Goal: Task Accomplishment & Management: Complete application form

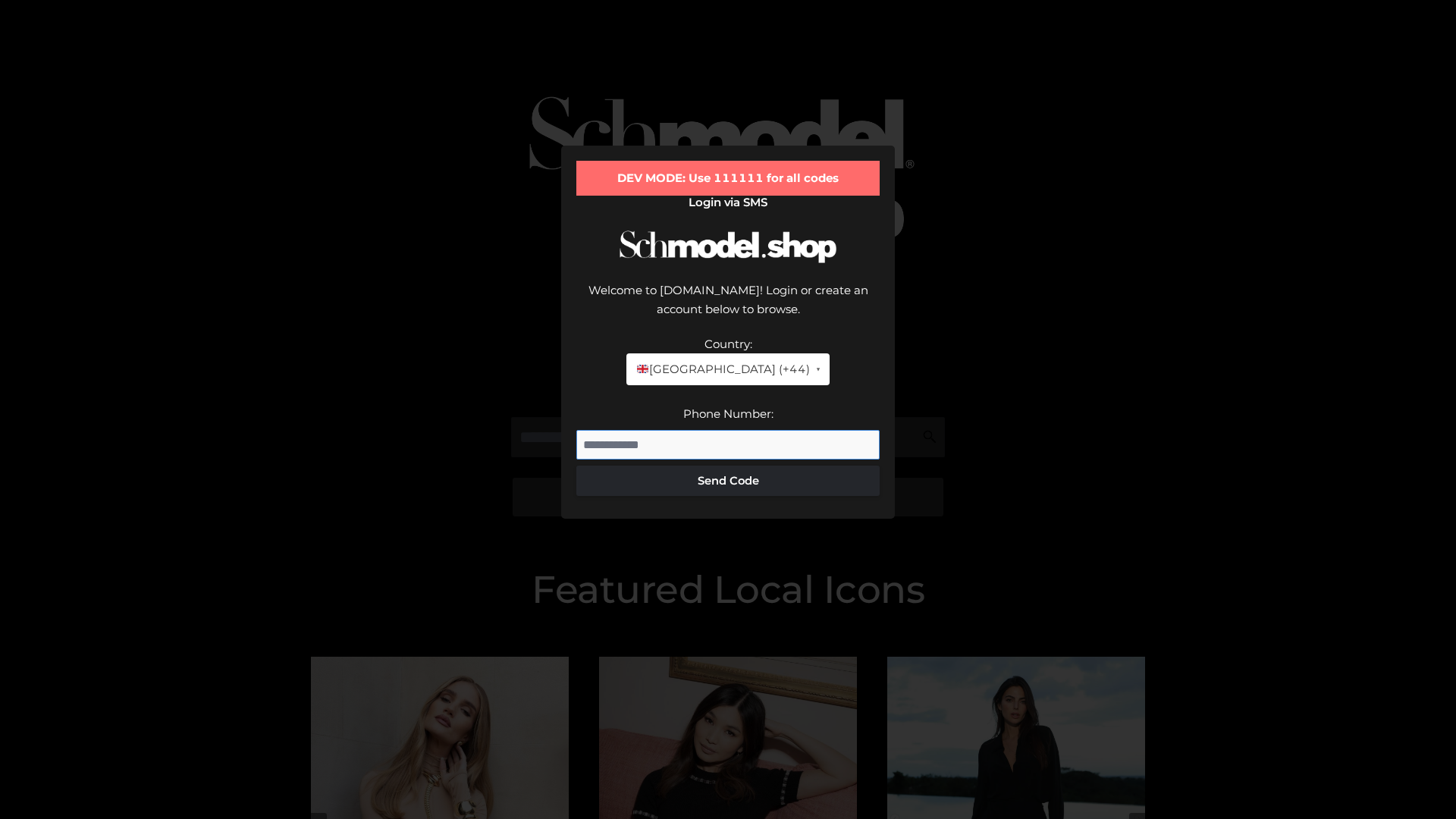
click at [728, 430] on input "Phone Number:" at bounding box center [728, 444] width 303 height 30
type input "**********"
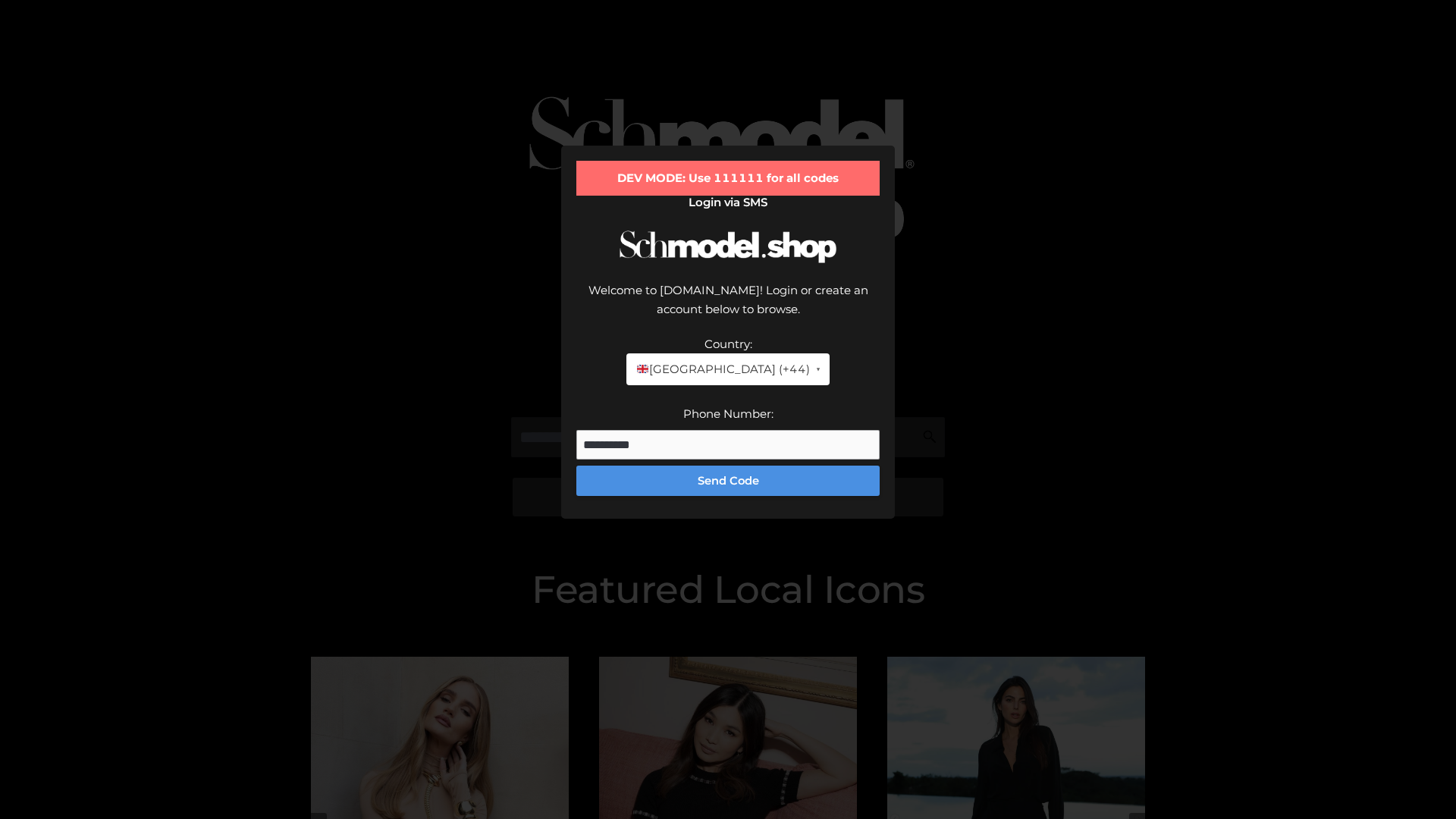
click at [728, 465] on button "Send Code" at bounding box center [728, 480] width 303 height 30
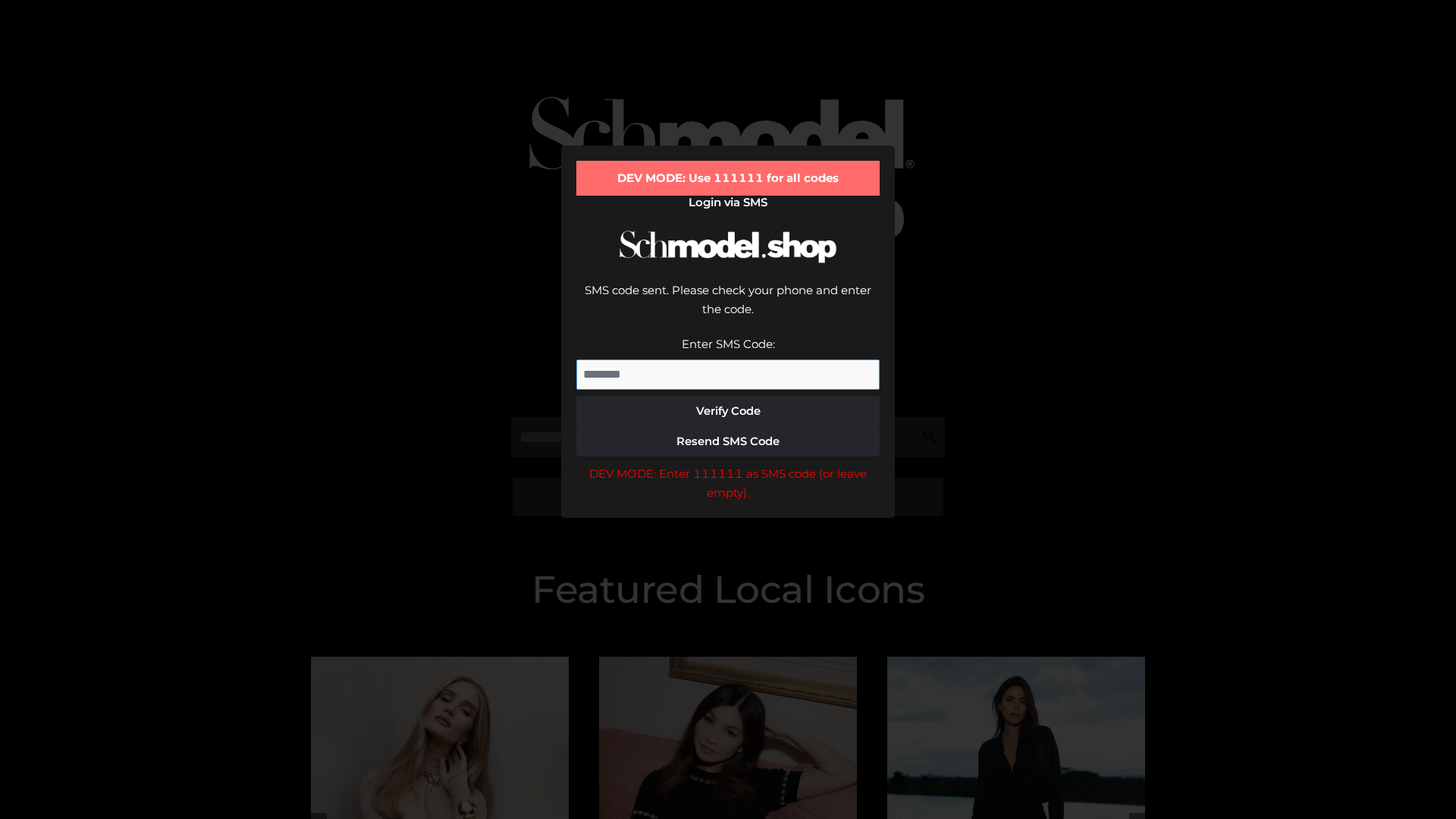
click at [728, 359] on input "Enter SMS Code:" at bounding box center [728, 374] width 303 height 30
type input "******"
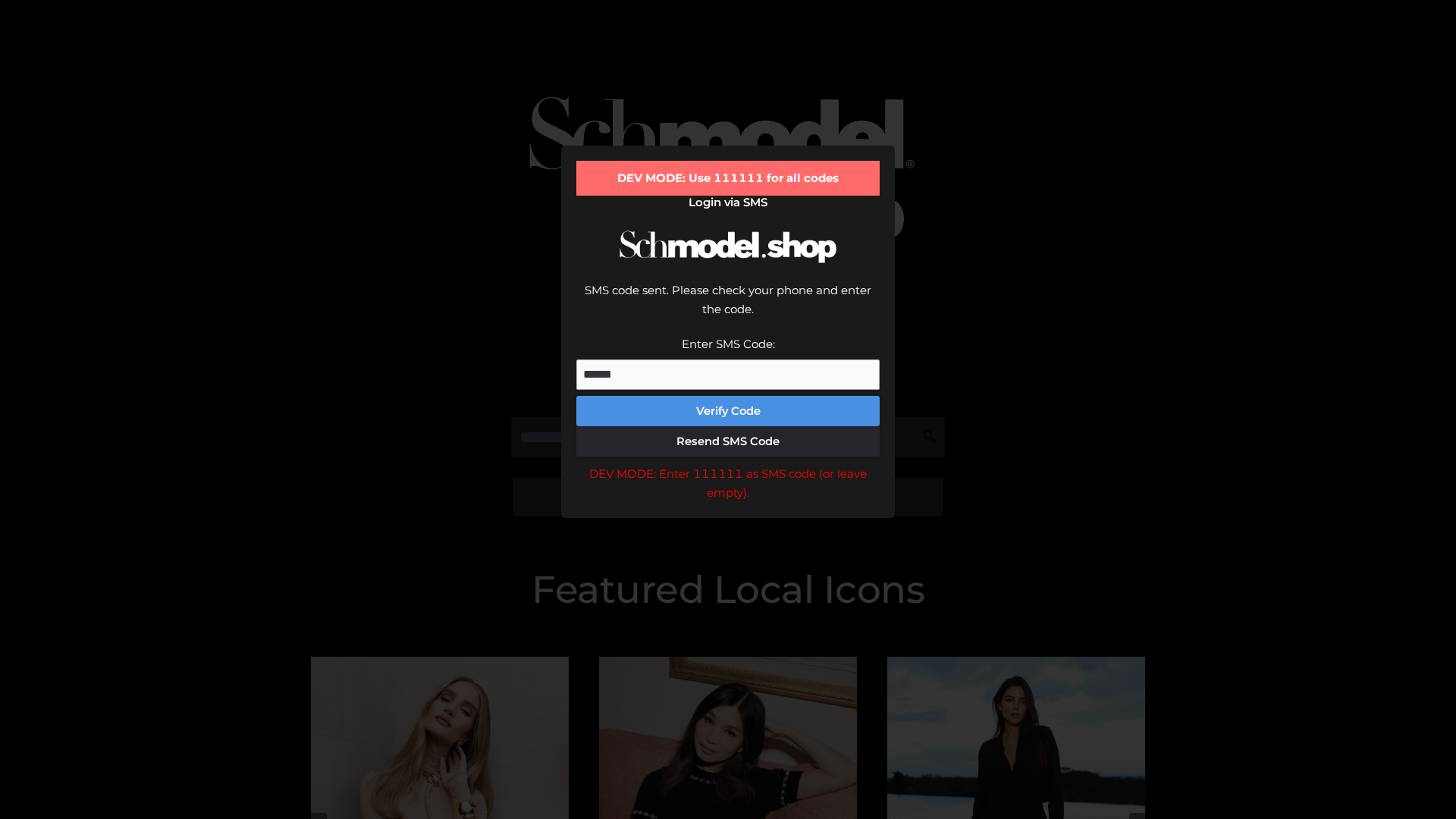
click at [728, 396] on button "Verify Code" at bounding box center [728, 410] width 303 height 30
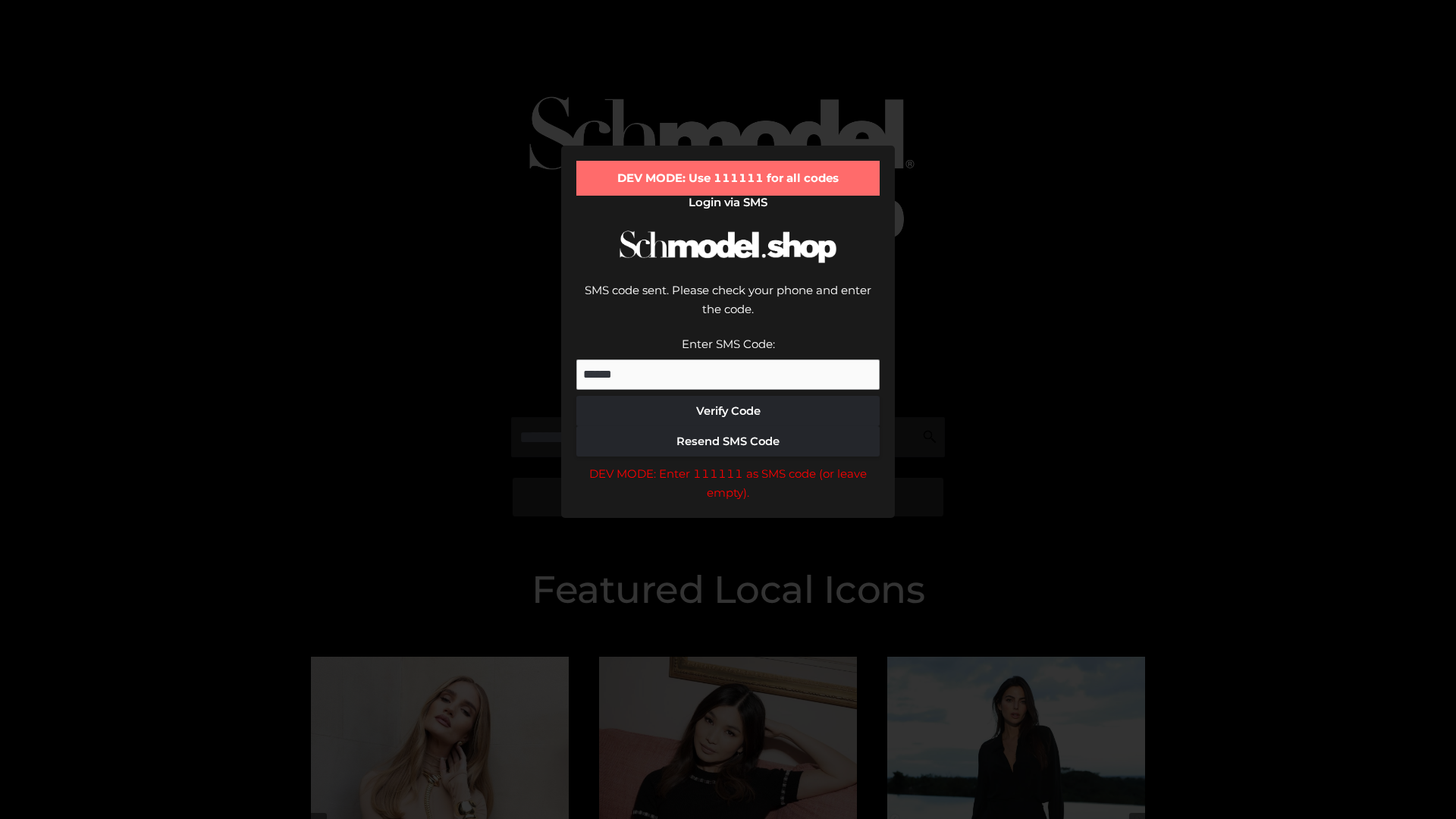
click at [728, 464] on div "DEV MODE: Enter 111111 as SMS code (or leave empty)." at bounding box center [728, 483] width 303 height 38
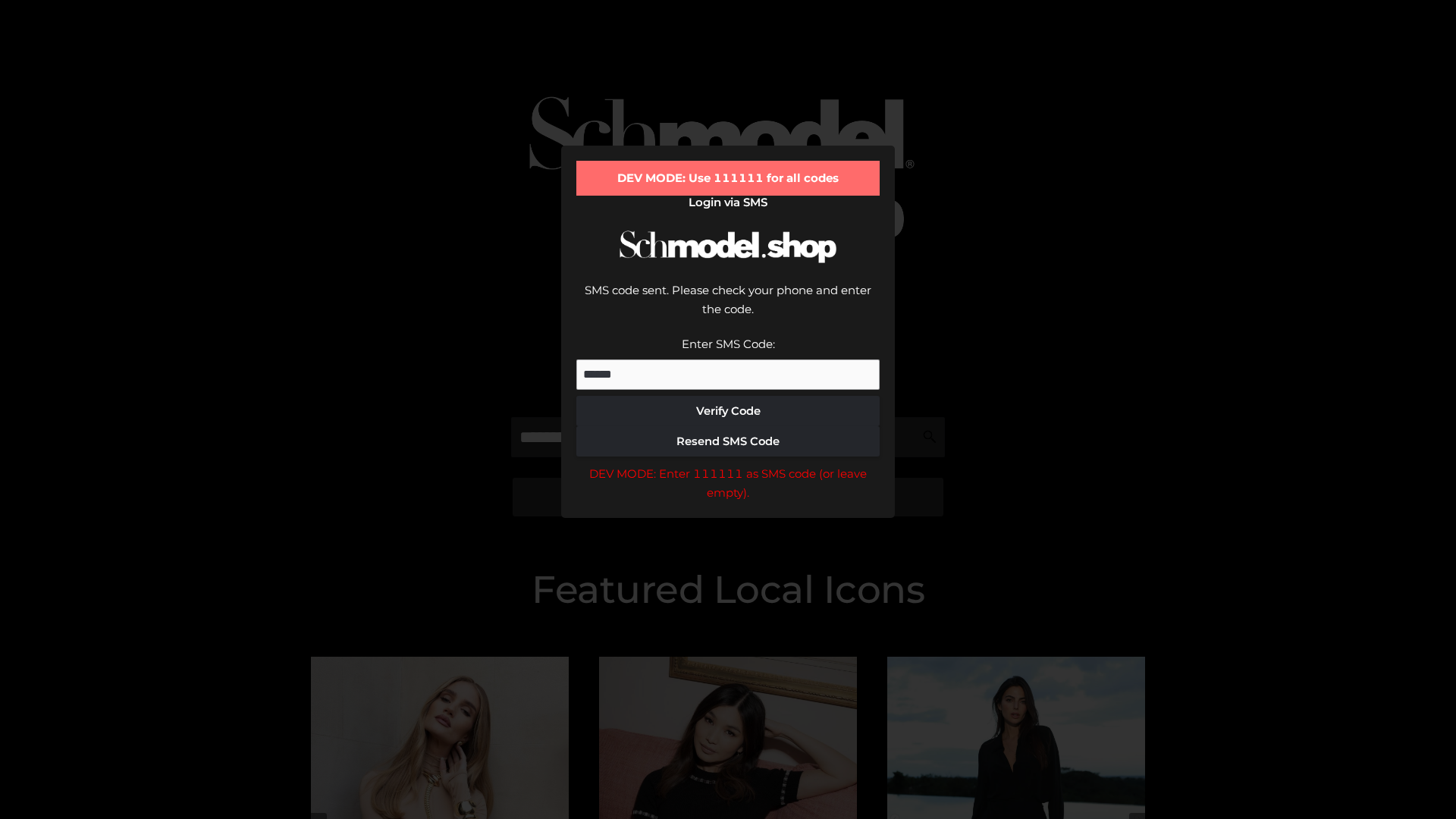
click at [728, 464] on div "DEV MODE: Enter 111111 as SMS code (or leave empty)." at bounding box center [728, 483] width 303 height 38
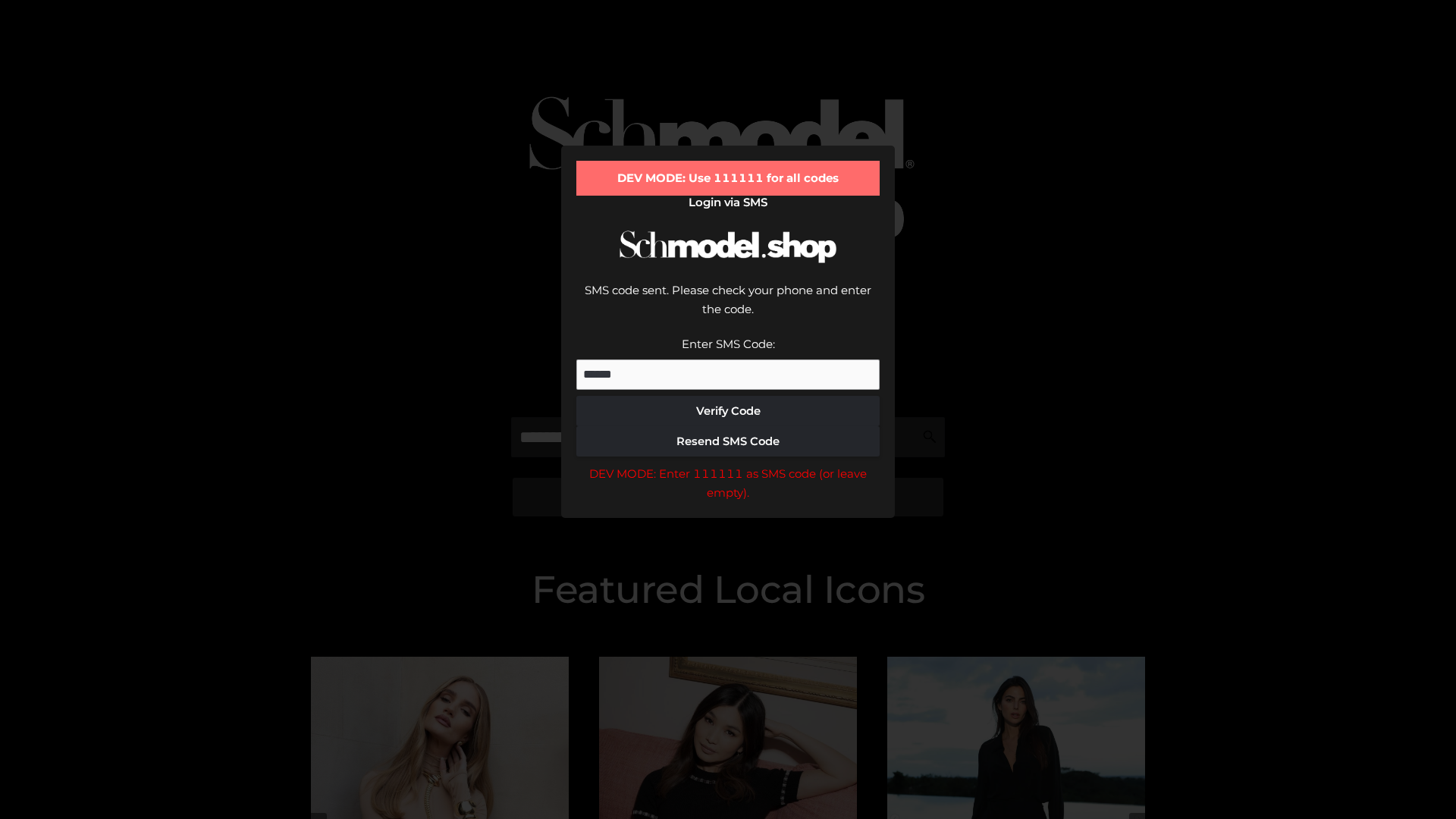
click at [728, 464] on div "DEV MODE: Enter 111111 as SMS code (or leave empty)." at bounding box center [728, 483] width 303 height 38
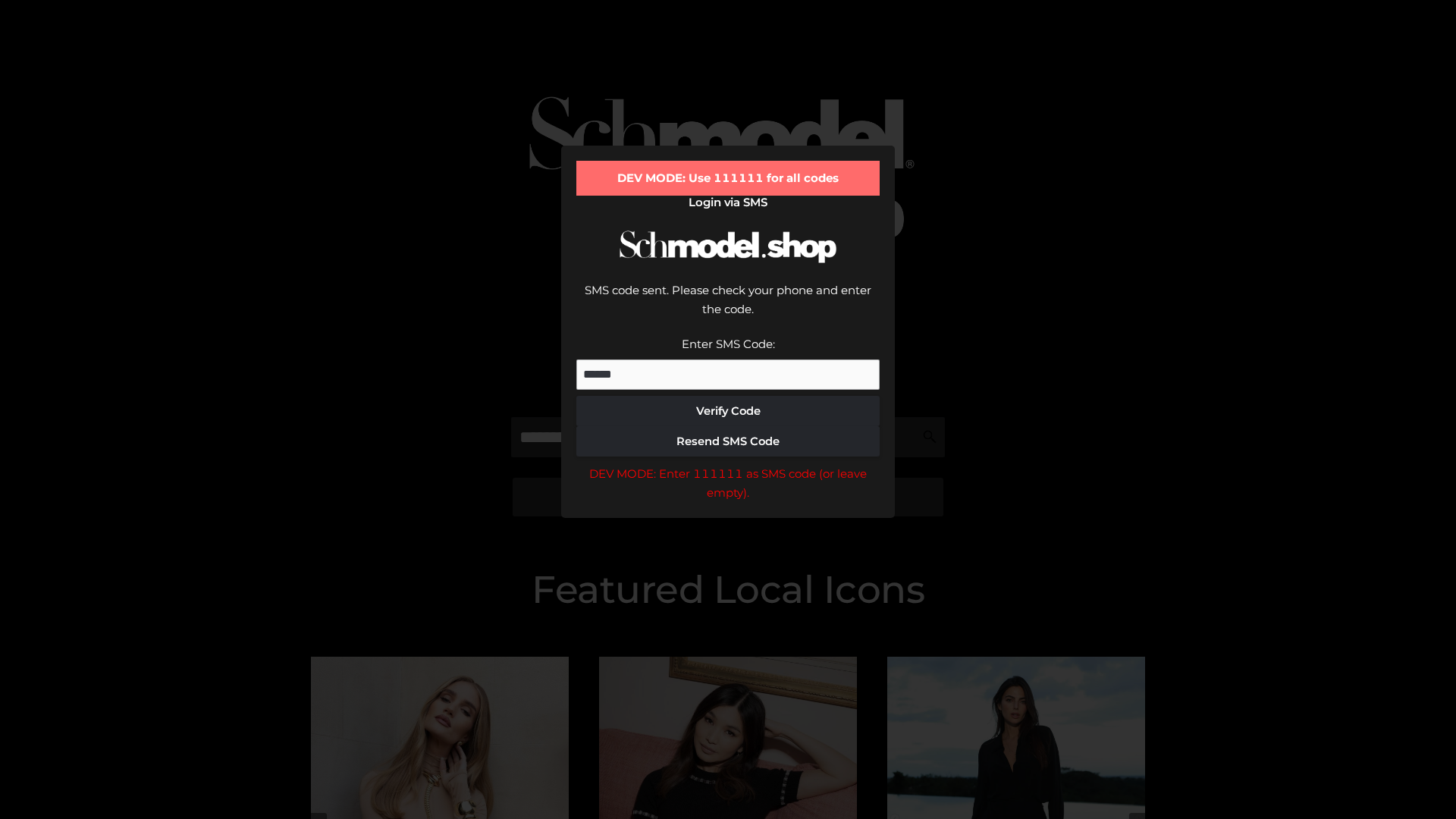
click at [728, 464] on div "DEV MODE: Enter 111111 as SMS code (or leave empty)." at bounding box center [728, 483] width 303 height 38
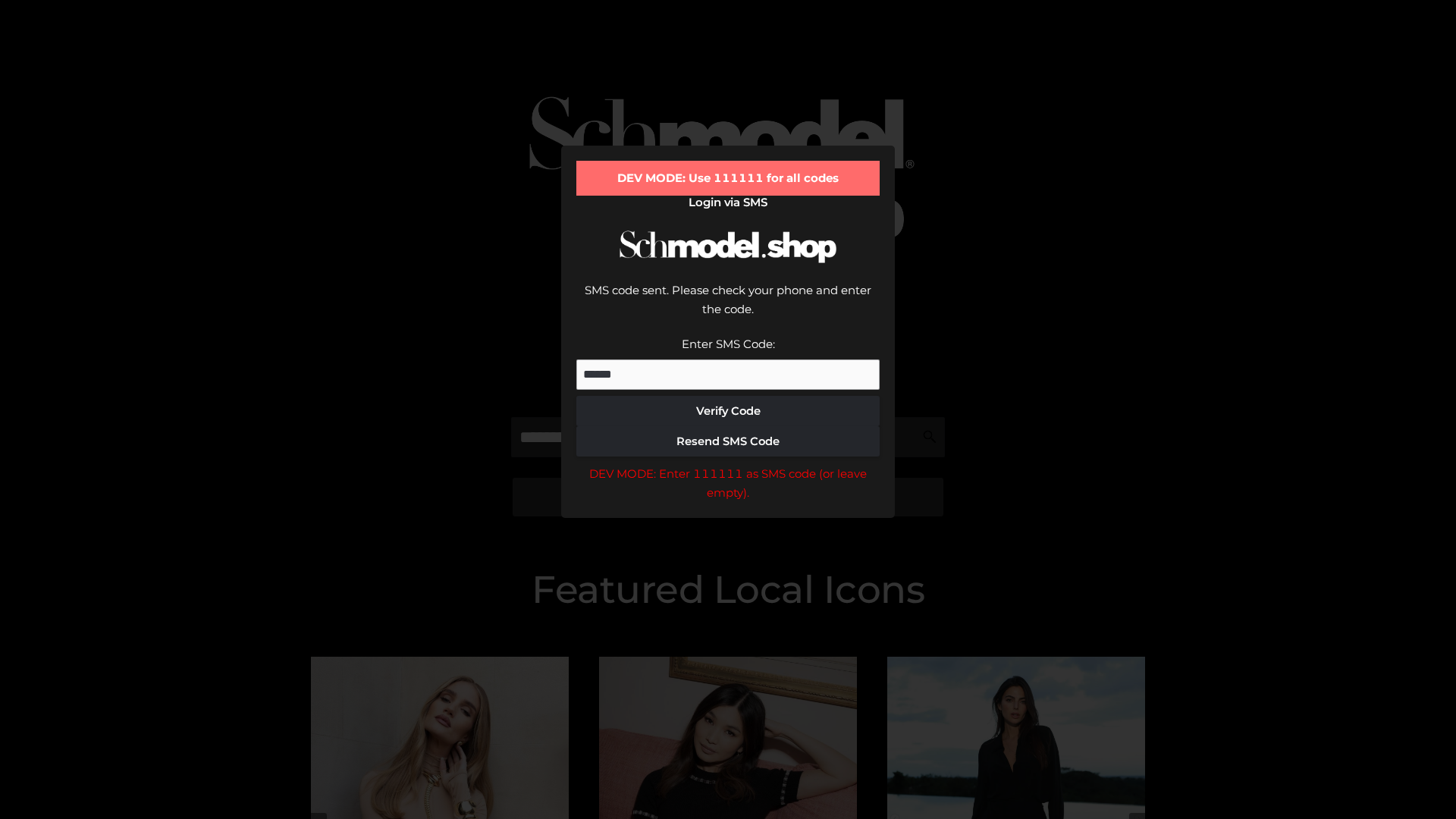
click at [728, 464] on div "DEV MODE: Enter 111111 as SMS code (or leave empty)." at bounding box center [728, 483] width 303 height 38
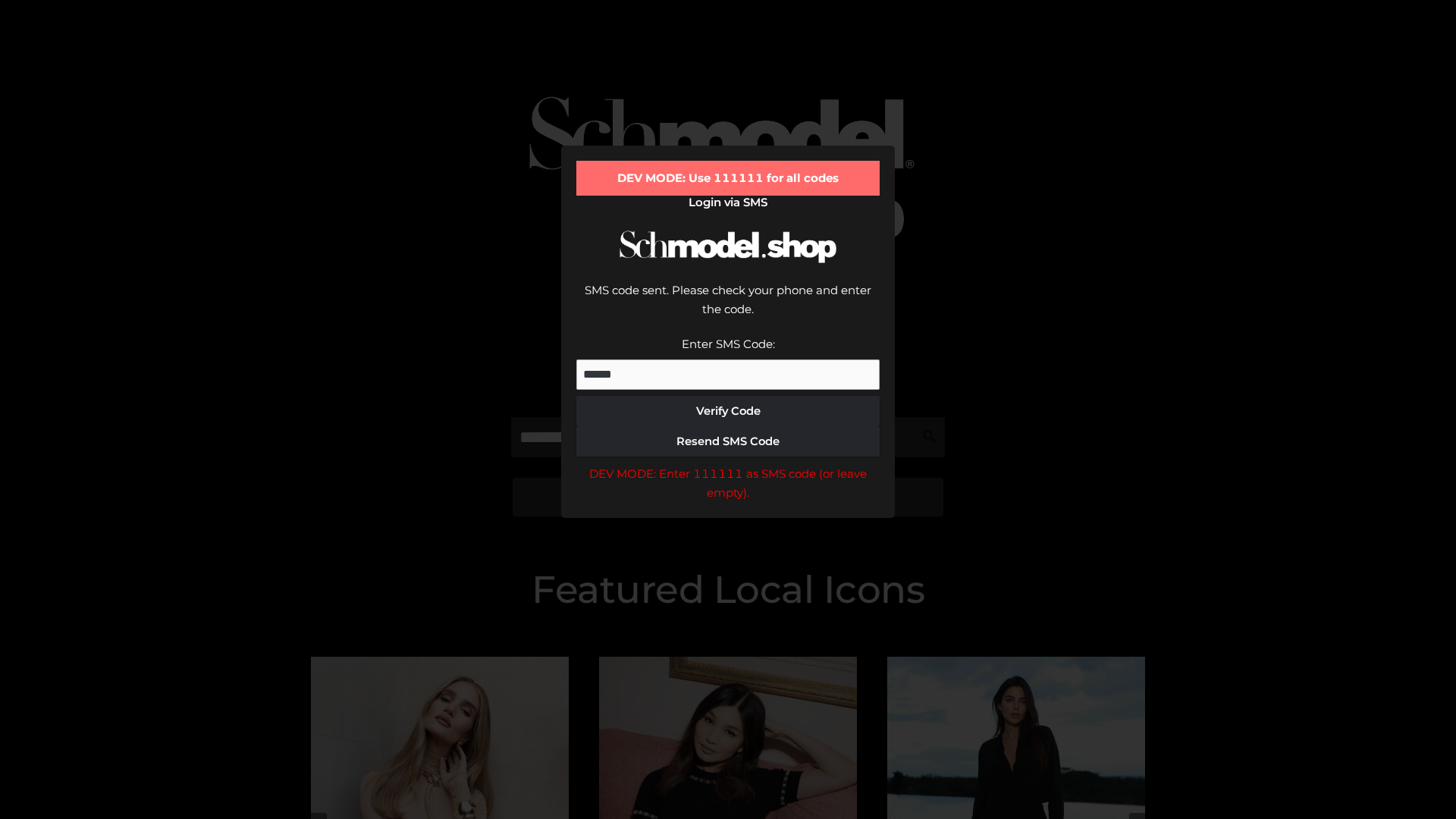
click at [728, 464] on div "DEV MODE: Enter 111111 as SMS code (or leave empty)." at bounding box center [728, 483] width 303 height 38
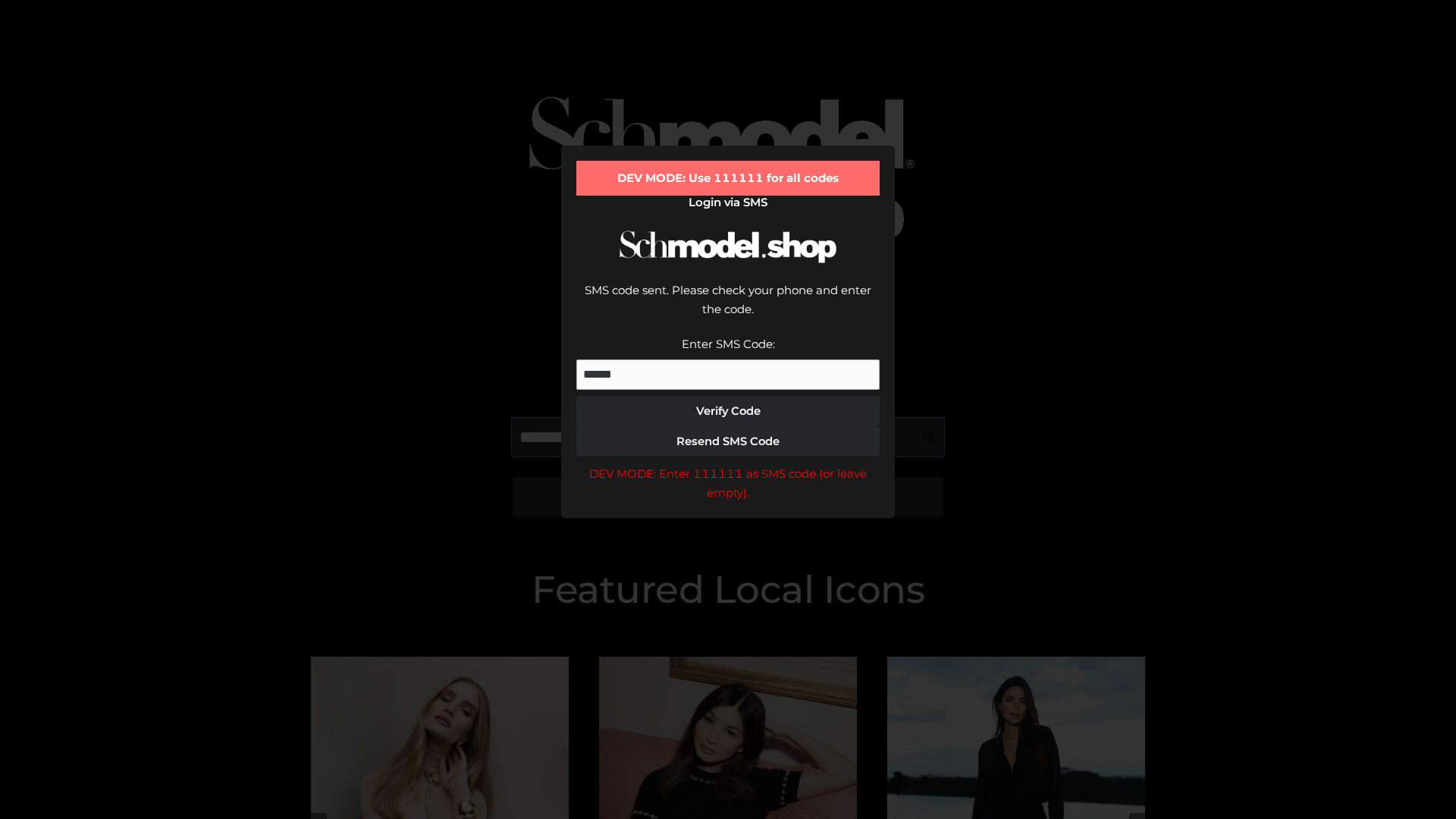
scroll to position [0, 78]
click at [728, 464] on div "DEV MODE: Enter 111111 as SMS code (or leave empty)." at bounding box center [728, 483] width 303 height 38
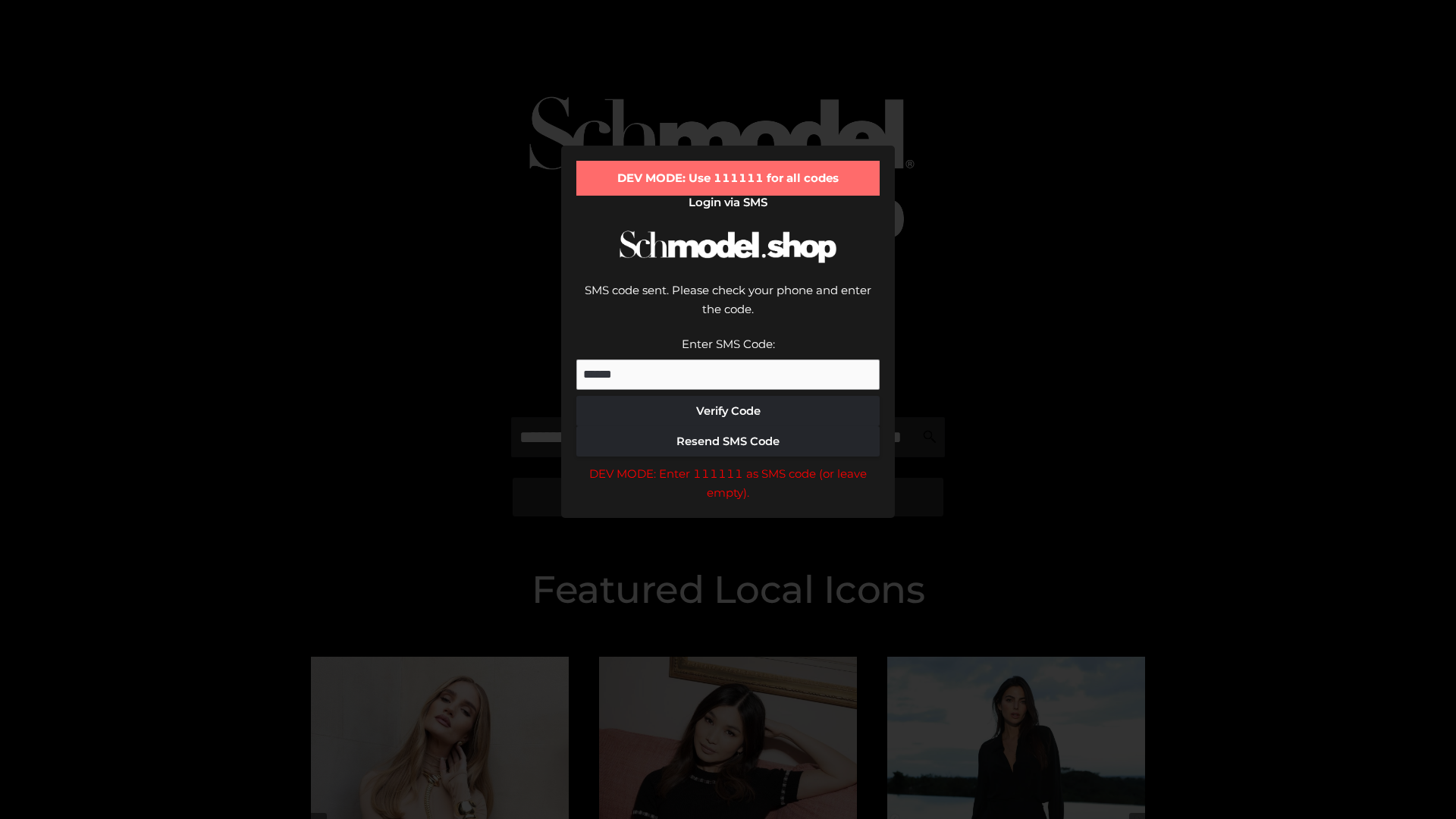
click at [728, 464] on div "DEV MODE: Enter 111111 as SMS code (or leave empty)." at bounding box center [728, 483] width 303 height 38
type input "**********"
